Goal: Transaction & Acquisition: Purchase product/service

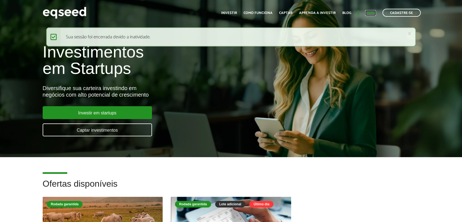
click at [374, 11] on link "Login" at bounding box center [370, 13] width 11 height 4
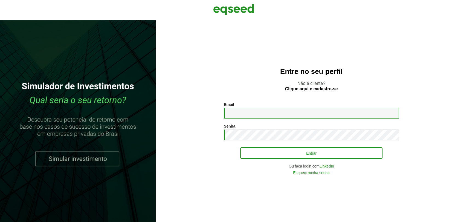
type input "**********"
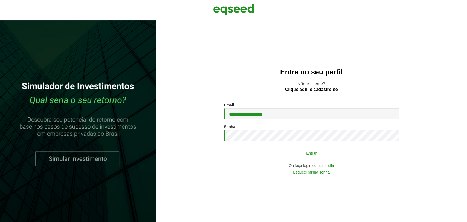
click at [271, 152] on button "Entrar" at bounding box center [311, 153] width 142 height 10
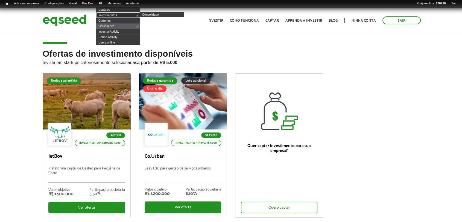
click at [108, 14] on link "Investimentos" at bounding box center [118, 14] width 44 height 5
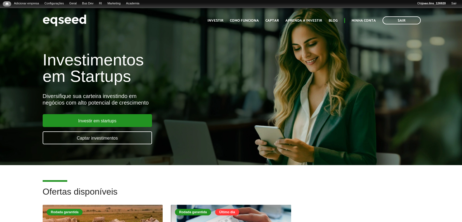
scroll to position [121, 0]
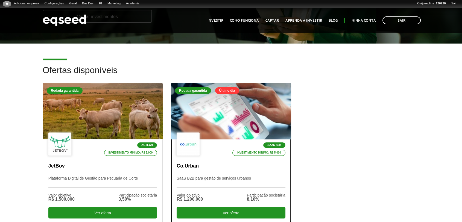
click at [219, 120] on div at bounding box center [231, 111] width 144 height 67
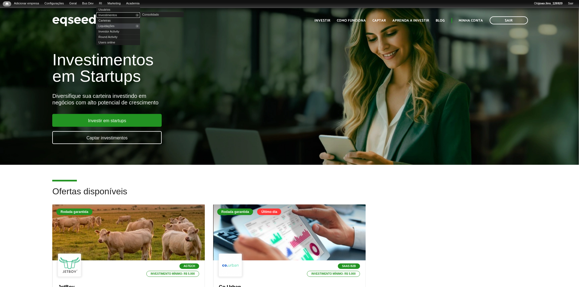
click at [112, 14] on link "Investimentos" at bounding box center [118, 14] width 44 height 5
